Goal: Ask a question: Seek information or help from site administrators or community

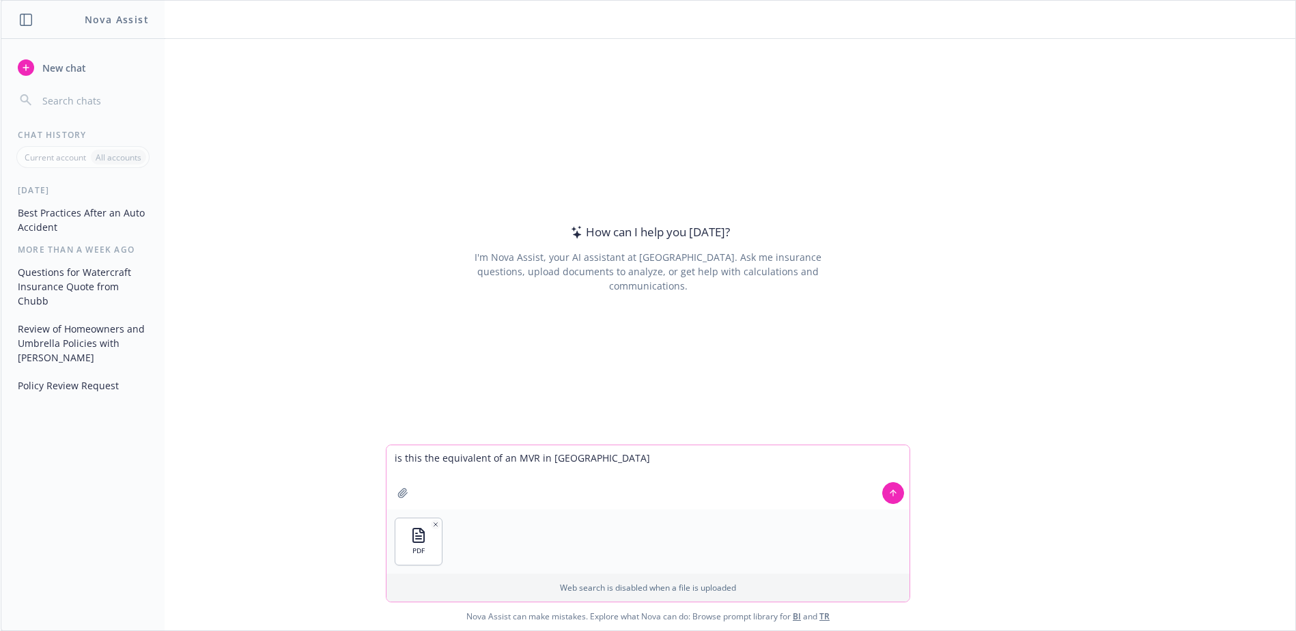
type textarea "is this the equivalent of an MVR in [GEOGRAPHIC_DATA]?"
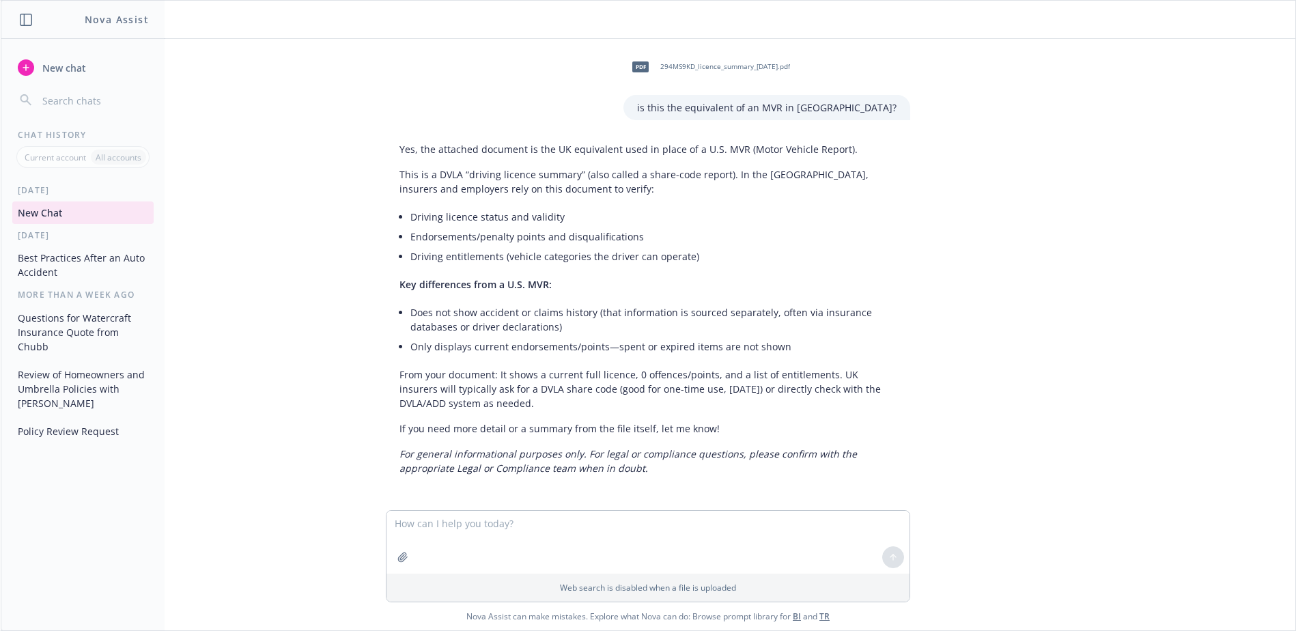
scroll to position [3, 0]
